Goal: Information Seeking & Learning: Find specific fact

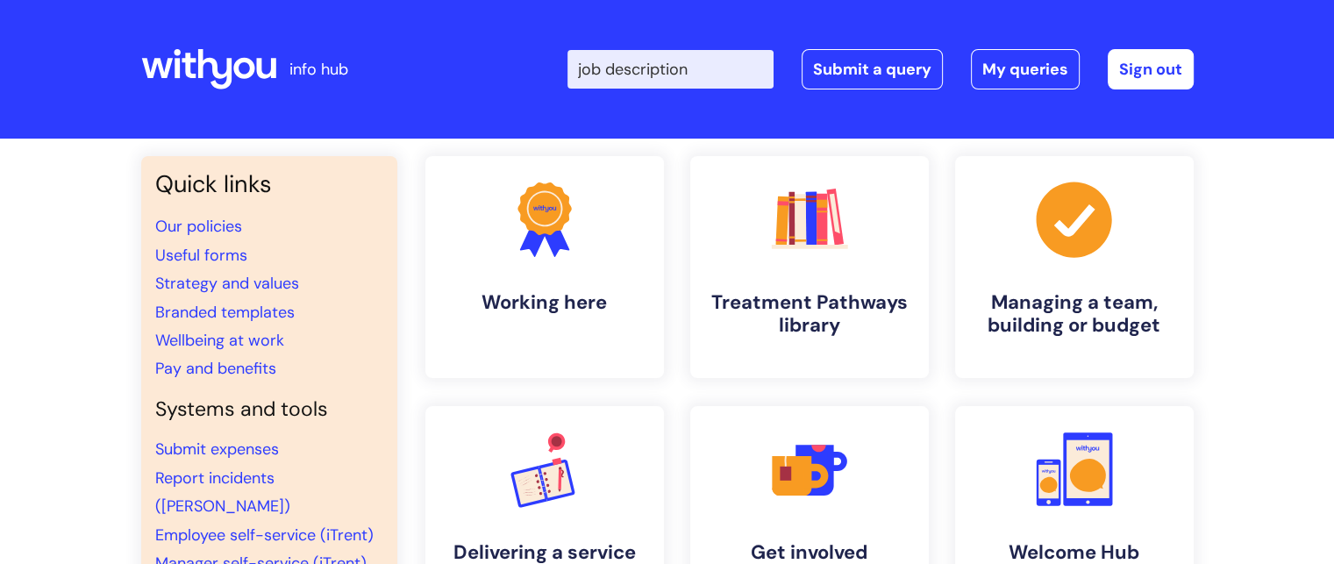
type input "job description"
click button "Search" at bounding box center [0, 0] width 0 height 0
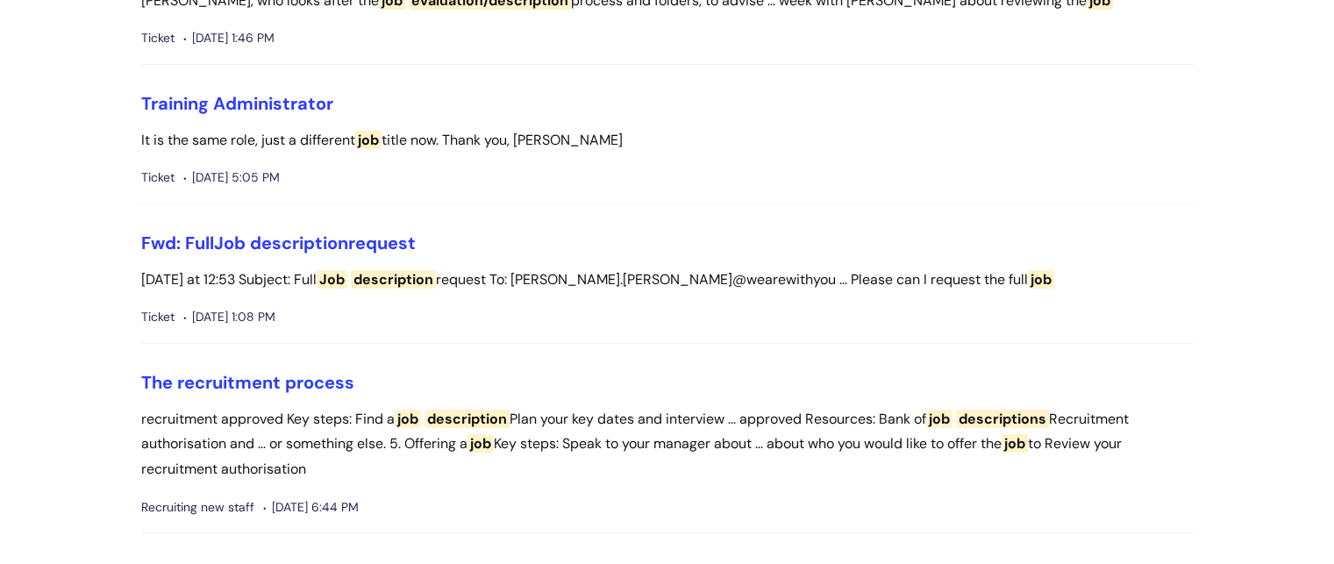
scroll to position [398, 0]
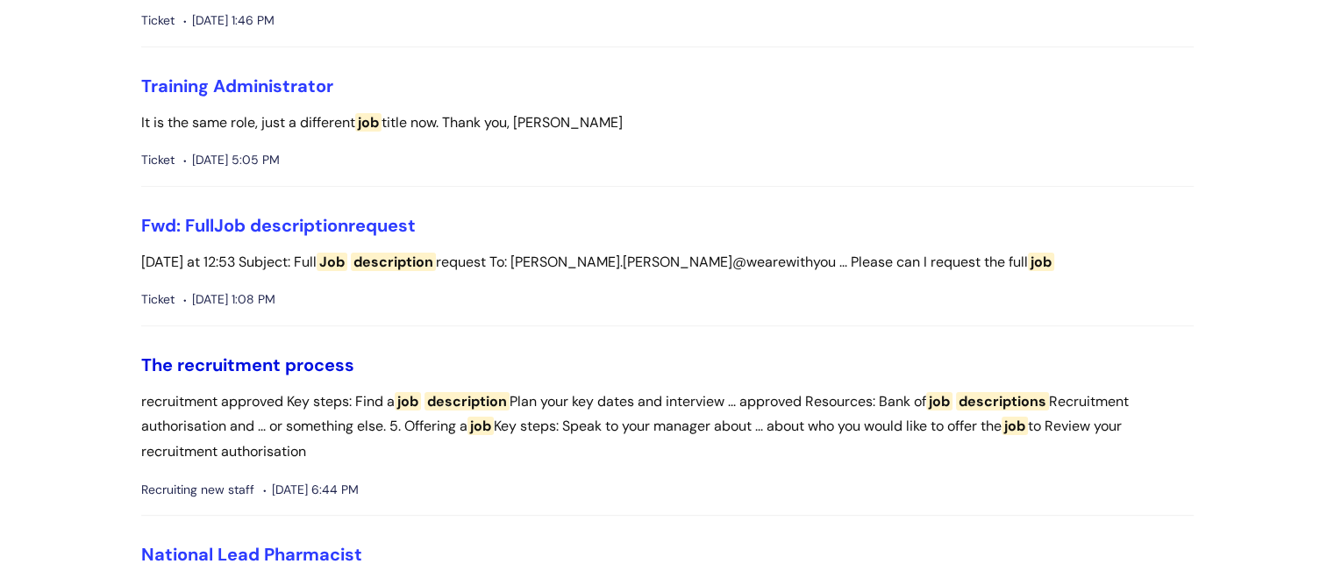
click at [249, 366] on link "The recruitment process" at bounding box center [247, 364] width 213 height 23
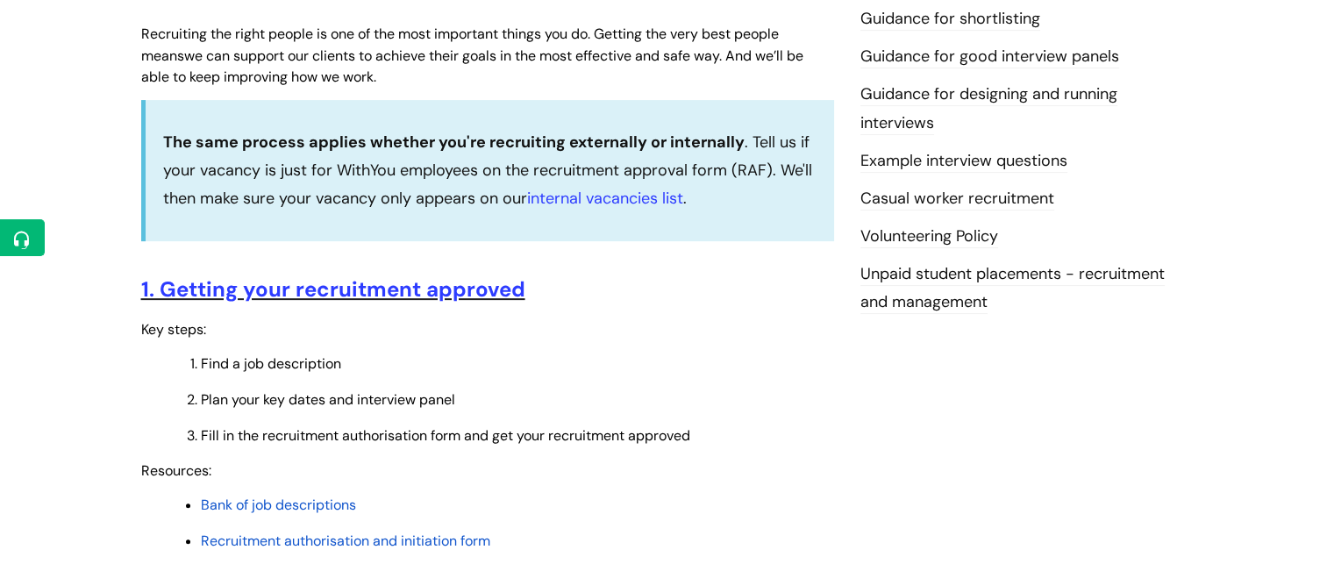
scroll to position [495, 0]
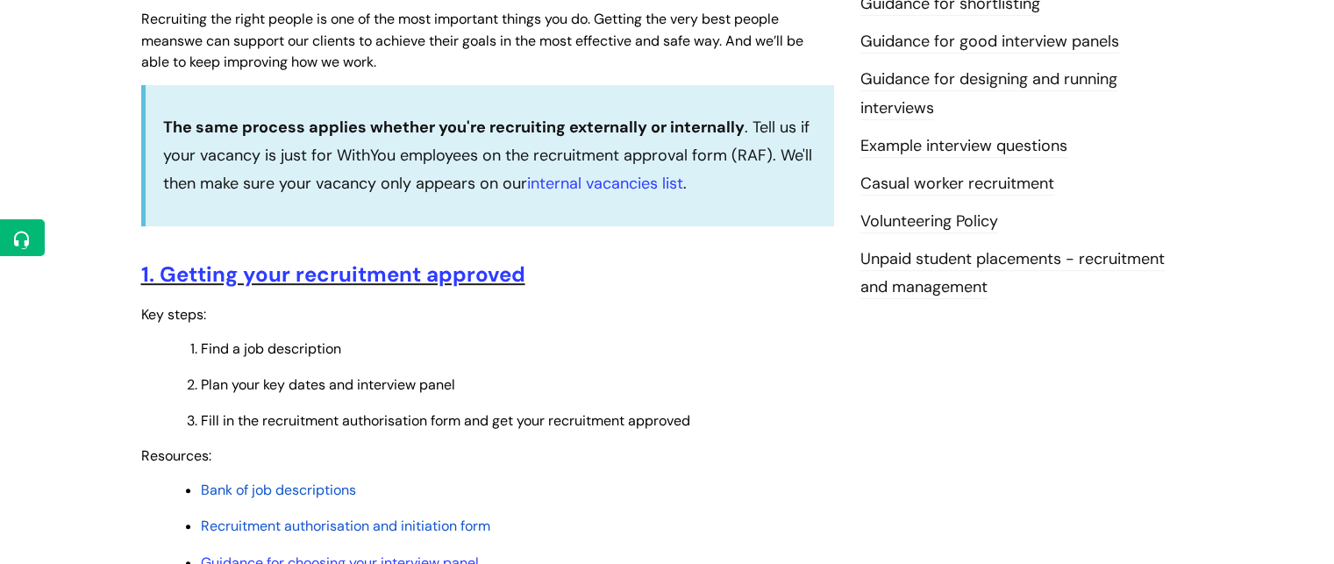
click at [288, 491] on span "Bank of job descriptions" at bounding box center [278, 490] width 155 height 18
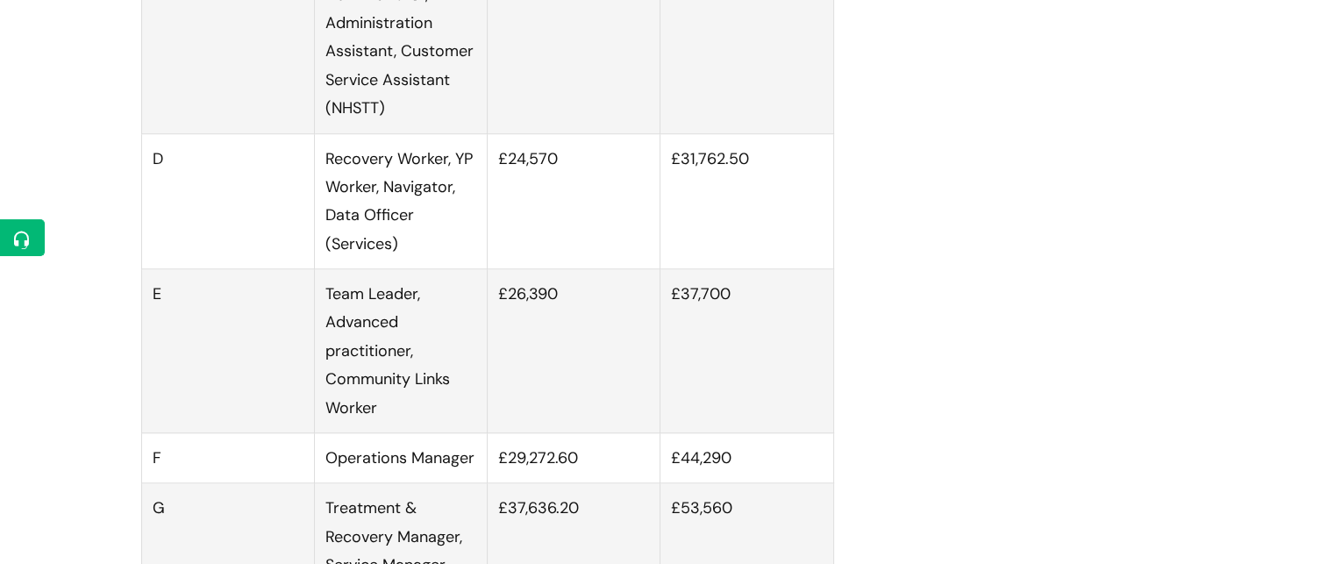
scroll to position [1368, 0]
